Goal: Complete application form: Complete application form

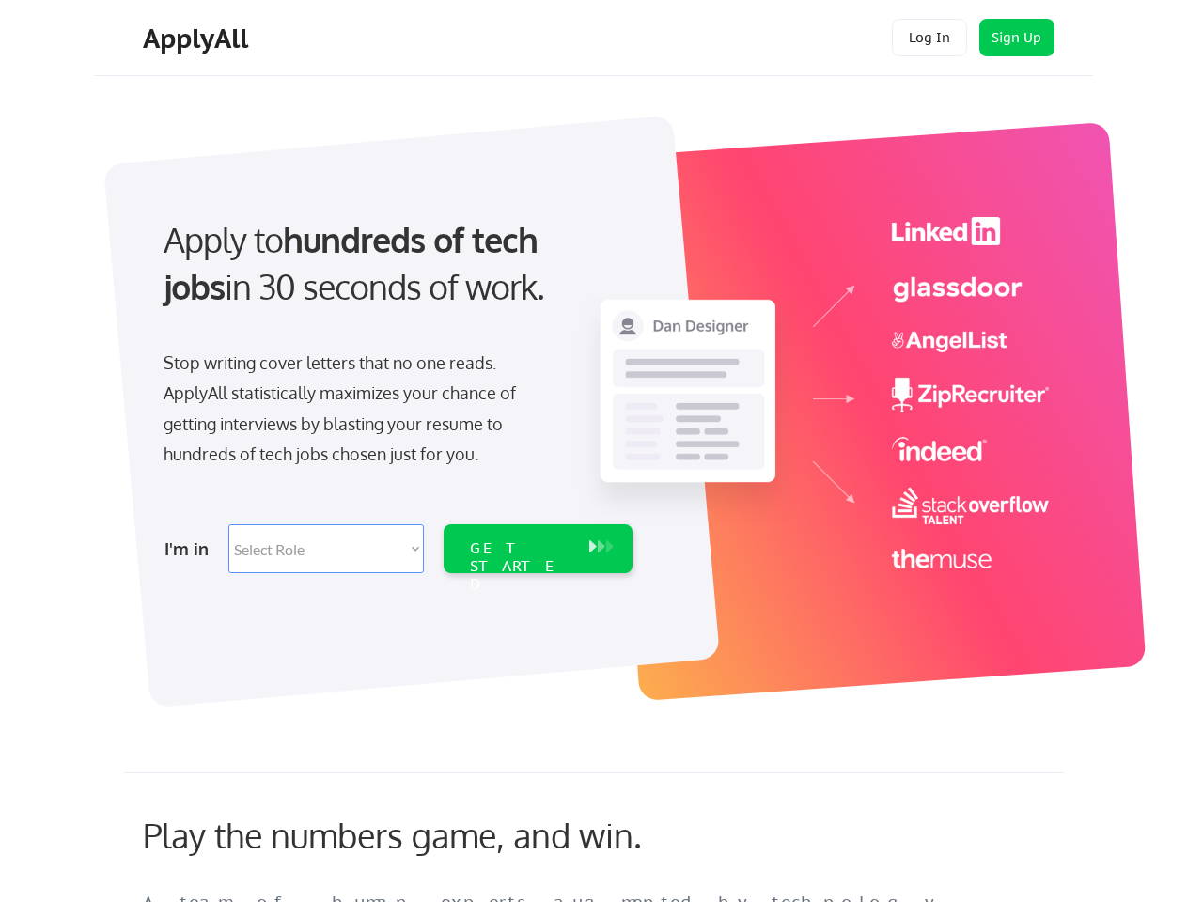
click at [593, 451] on div "Apply to hundreds of tech jobs in 30 seconds of work. Stop writing cover letter…" at bounding box center [395, 389] width 525 height 384
click at [596, 401] on div "Apply to hundreds of tech jobs in 30 seconds of work. Stop writing cover letter…" at bounding box center [395, 389] width 525 height 384
click at [396, 389] on div "Stop writing cover letters that no one reads. ApplyAll statistically maximizes …" at bounding box center [357, 409] width 386 height 122
click at [394, 279] on div "Apply to hundreds of tech jobs in 30 seconds of work." at bounding box center [394, 263] width 461 height 95
click at [356, 413] on div "Stop writing cover letters that no one reads. ApplyAll statistically maximizes …" at bounding box center [357, 409] width 386 height 122
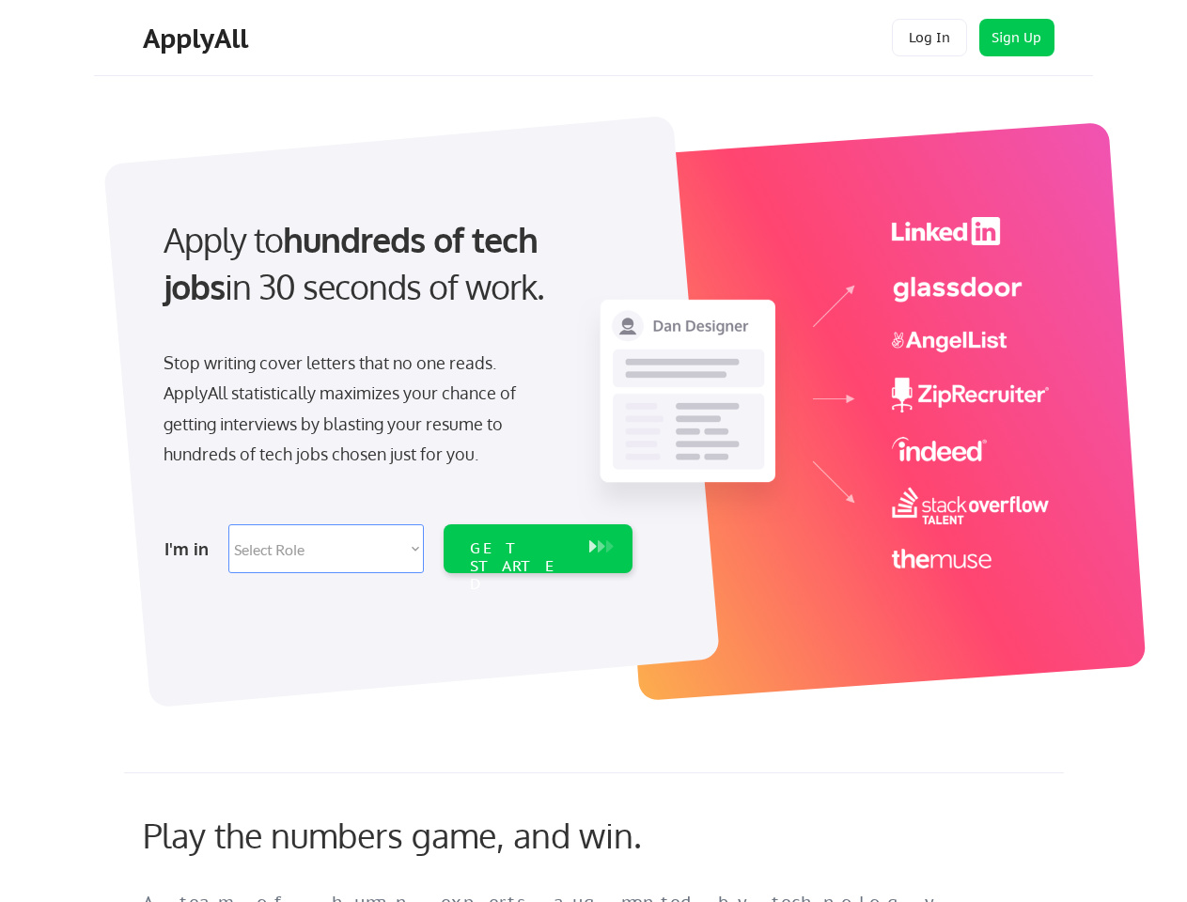
click at [396, 549] on select "Select Role Software Engineering Product Management Customer Success Sales UI/U…" at bounding box center [325, 548] width 195 height 49
click at [191, 549] on div "I'm in" at bounding box center [190, 549] width 53 height 30
click at [326, 549] on select "Select Role Software Engineering Product Management Customer Success Sales UI/U…" at bounding box center [325, 548] width 195 height 49
click at [537, 549] on div "GET STARTED" at bounding box center [520, 566] width 101 height 55
click at [520, 549] on div "GET STARTED" at bounding box center [520, 566] width 101 height 55
